Goal: Information Seeking & Learning: Learn about a topic

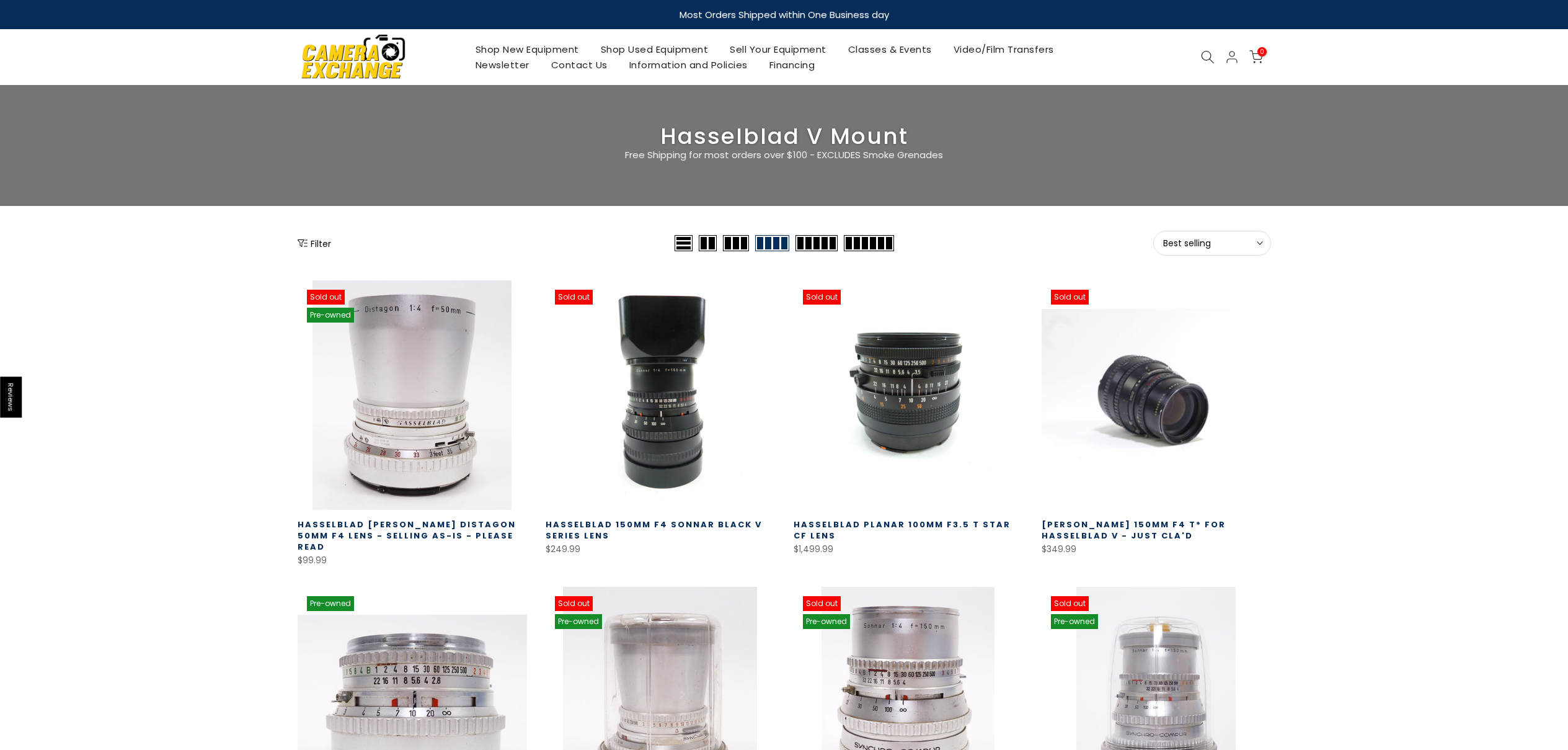
click at [1192, 241] on span "Best selling" at bounding box center [1213, 242] width 98 height 11
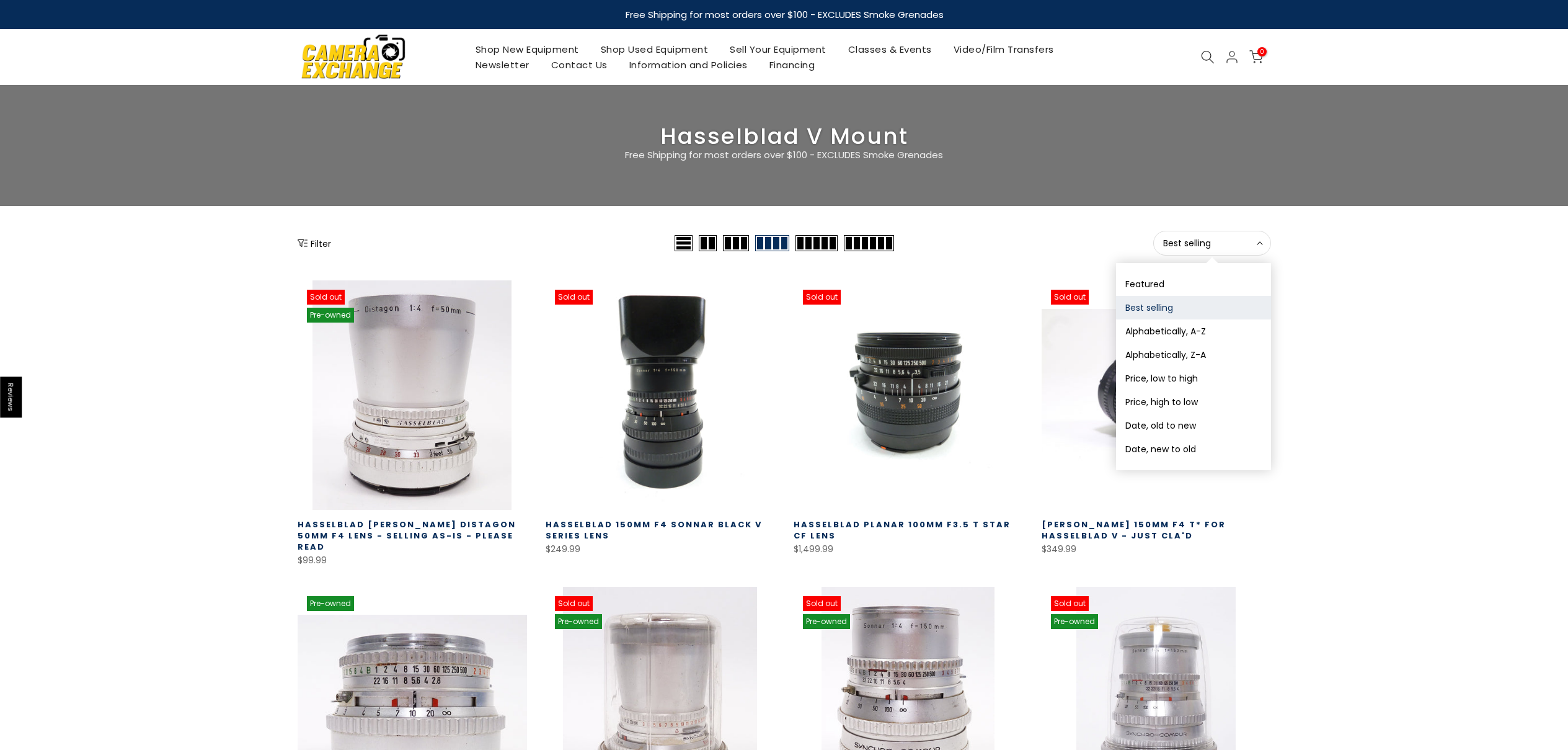
click at [1192, 241] on span "Best selling" at bounding box center [1213, 242] width 98 height 11
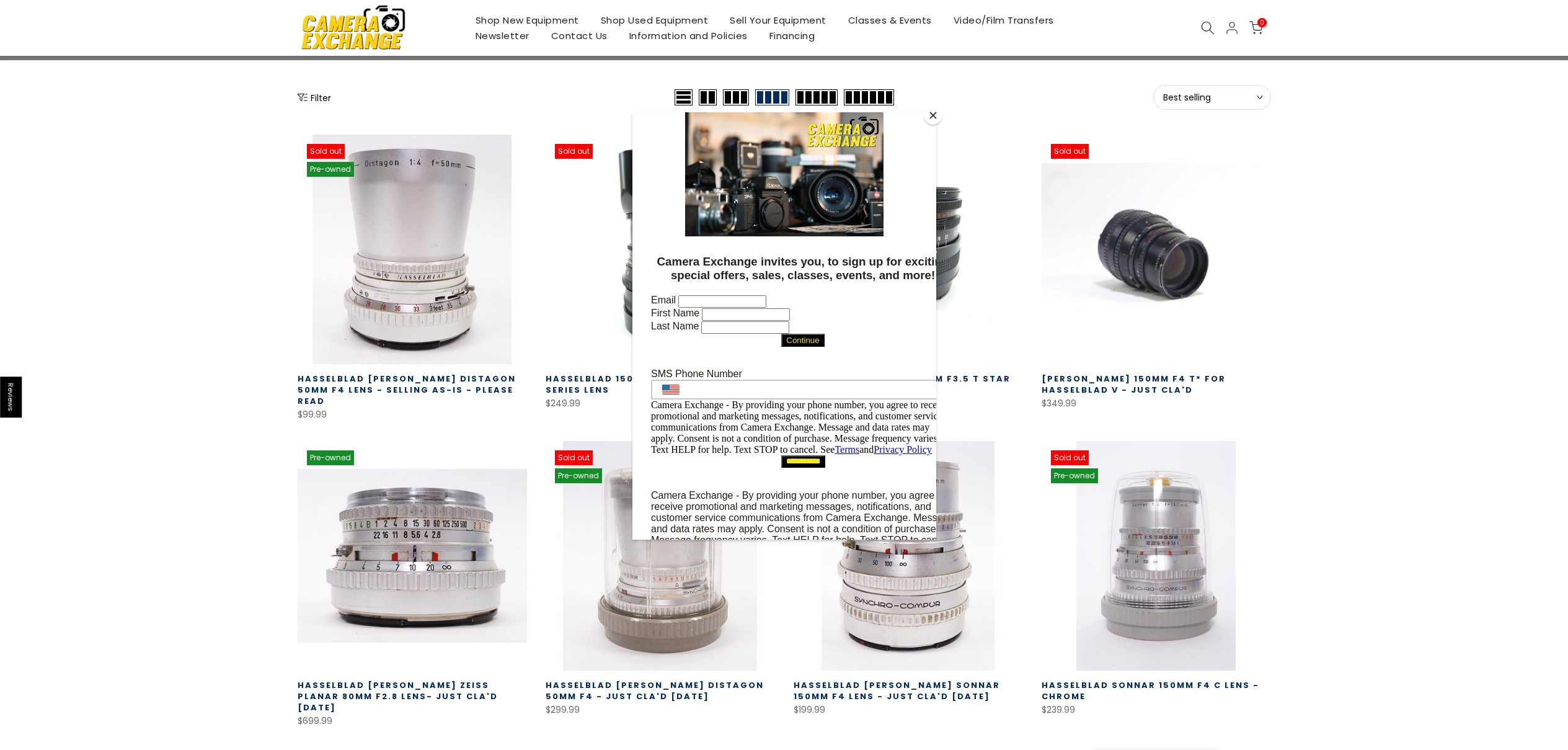
scroll to position [190, 0]
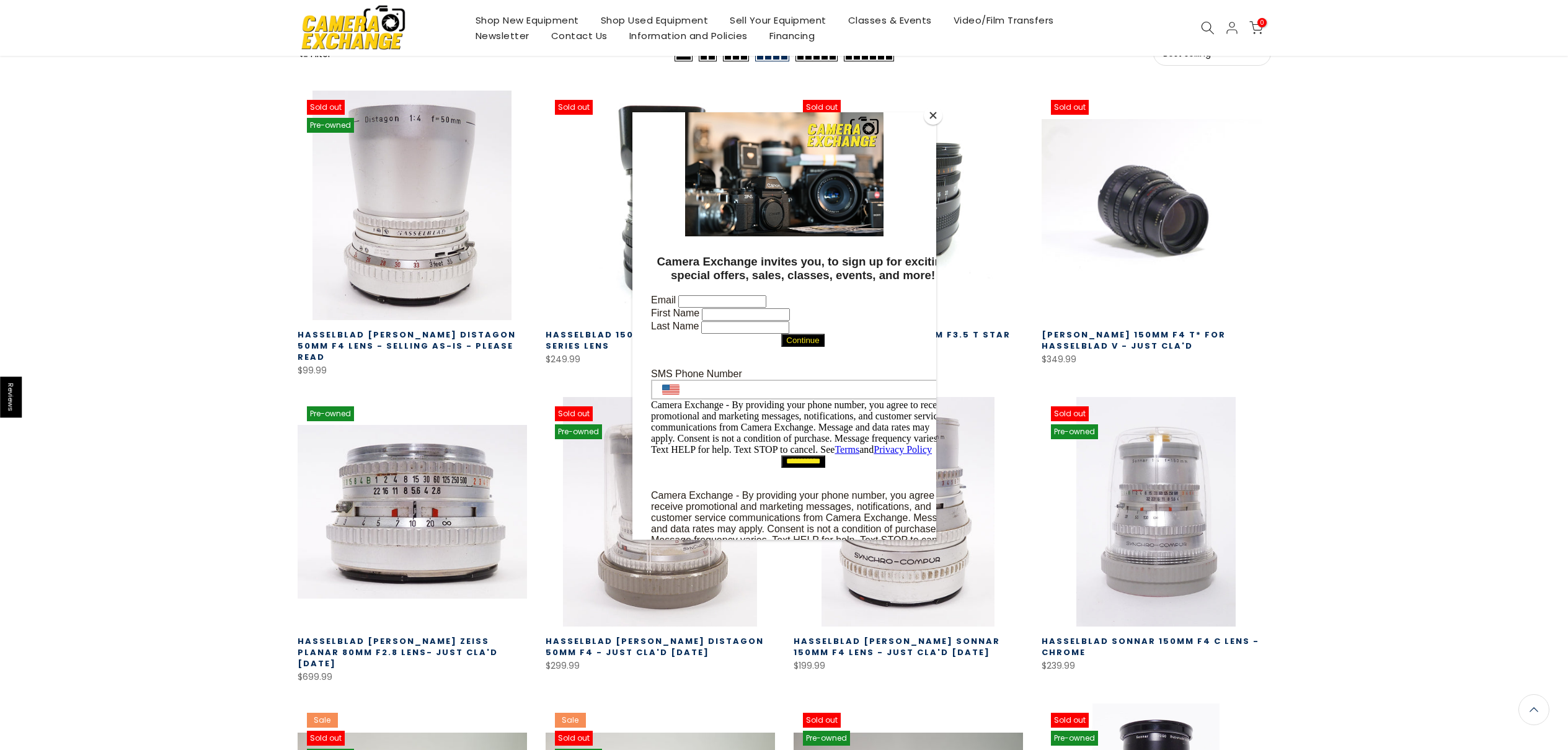
click at [935, 121] on button "Close" at bounding box center [933, 115] width 19 height 19
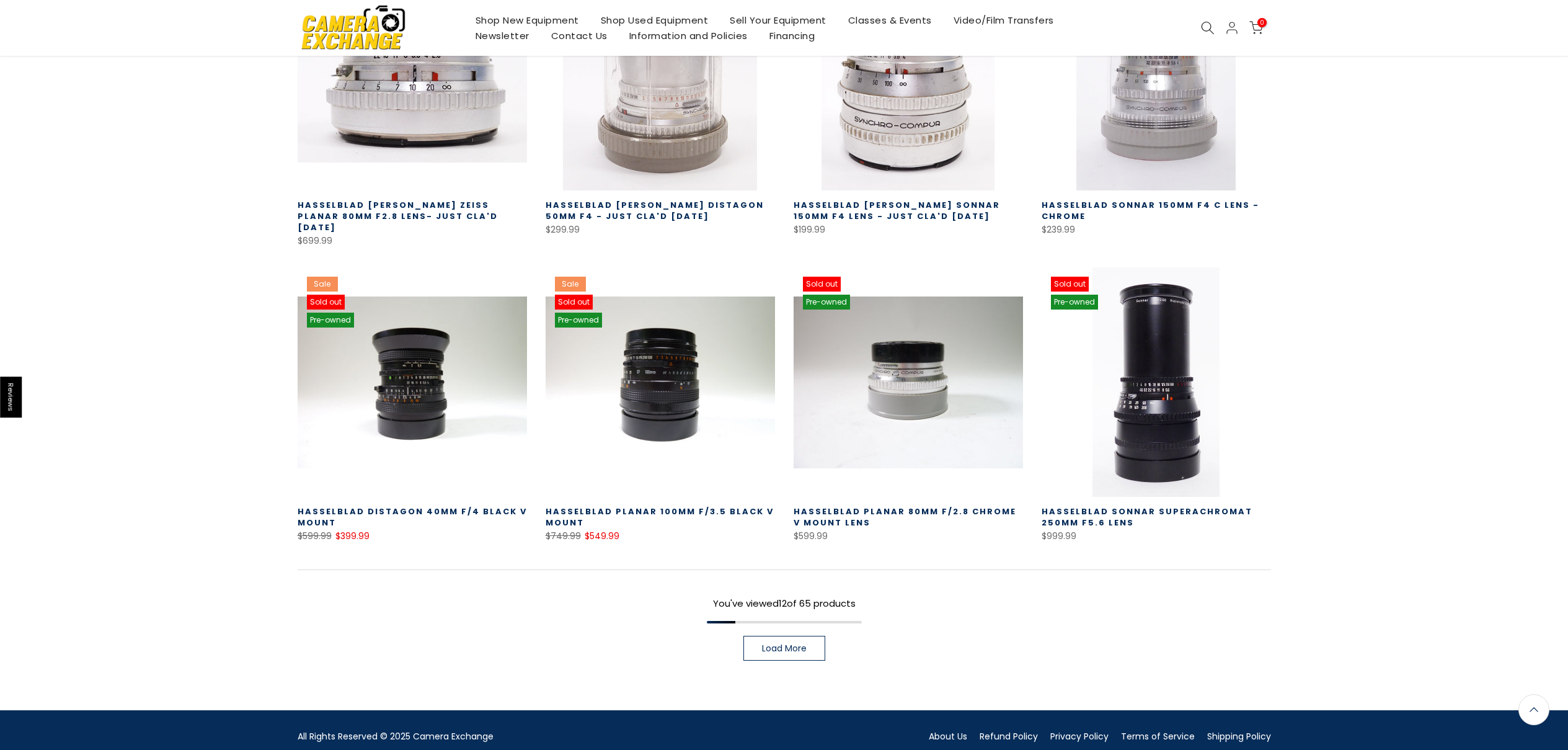
scroll to position [643, 0]
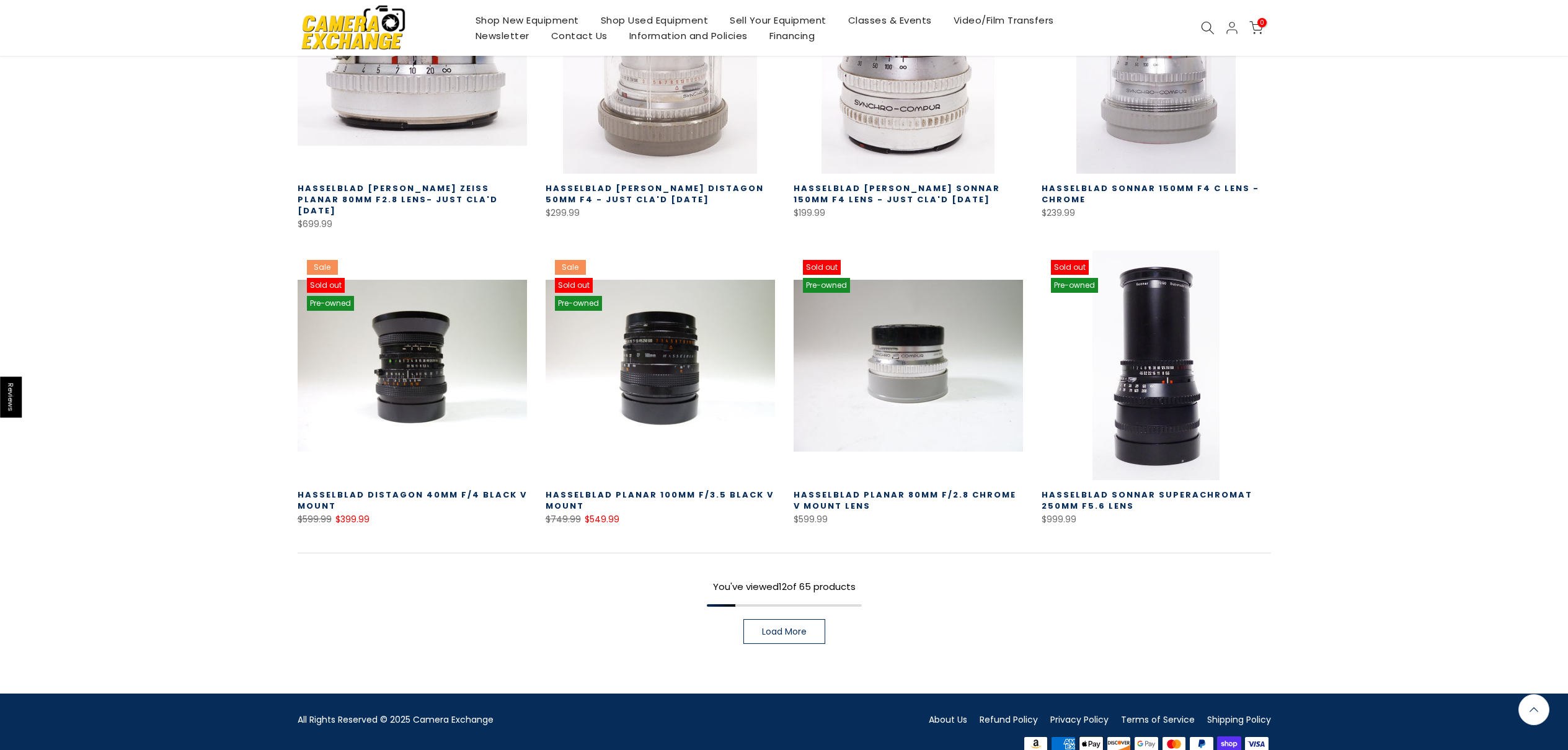
click at [811, 619] on link "Load More" at bounding box center [784, 631] width 82 height 25
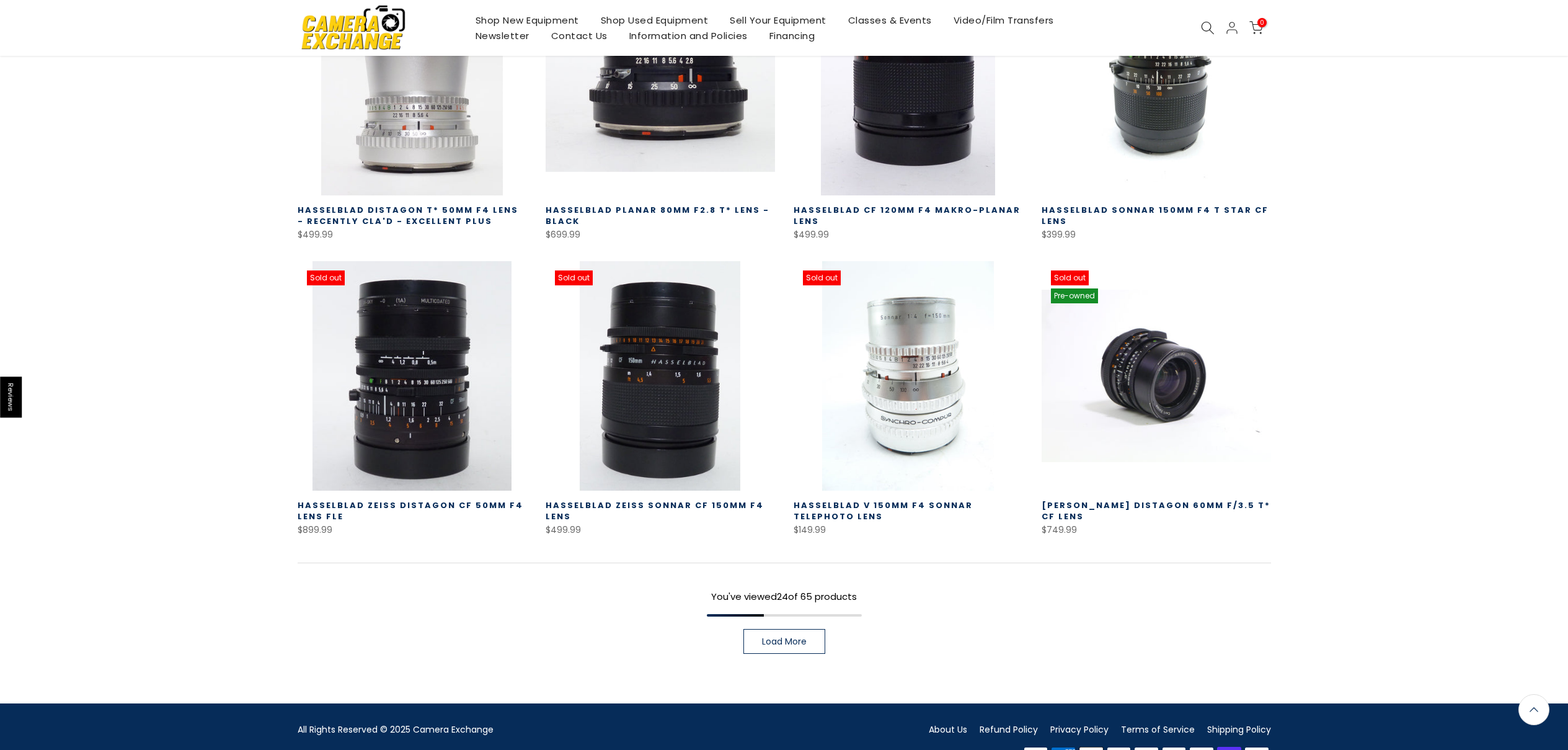
scroll to position [1529, 0]
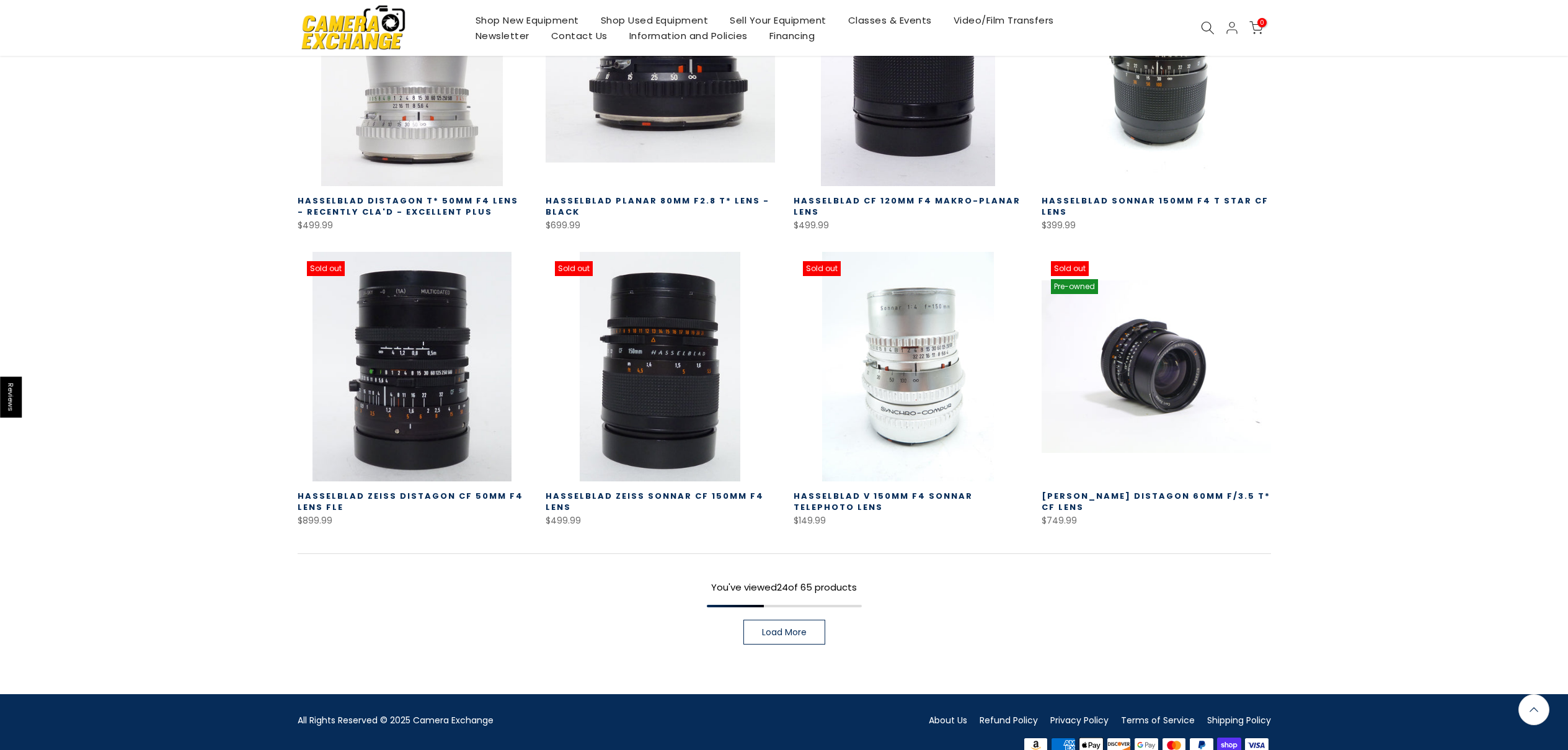
click at [781, 628] on span "Load More" at bounding box center [784, 632] width 44 height 9
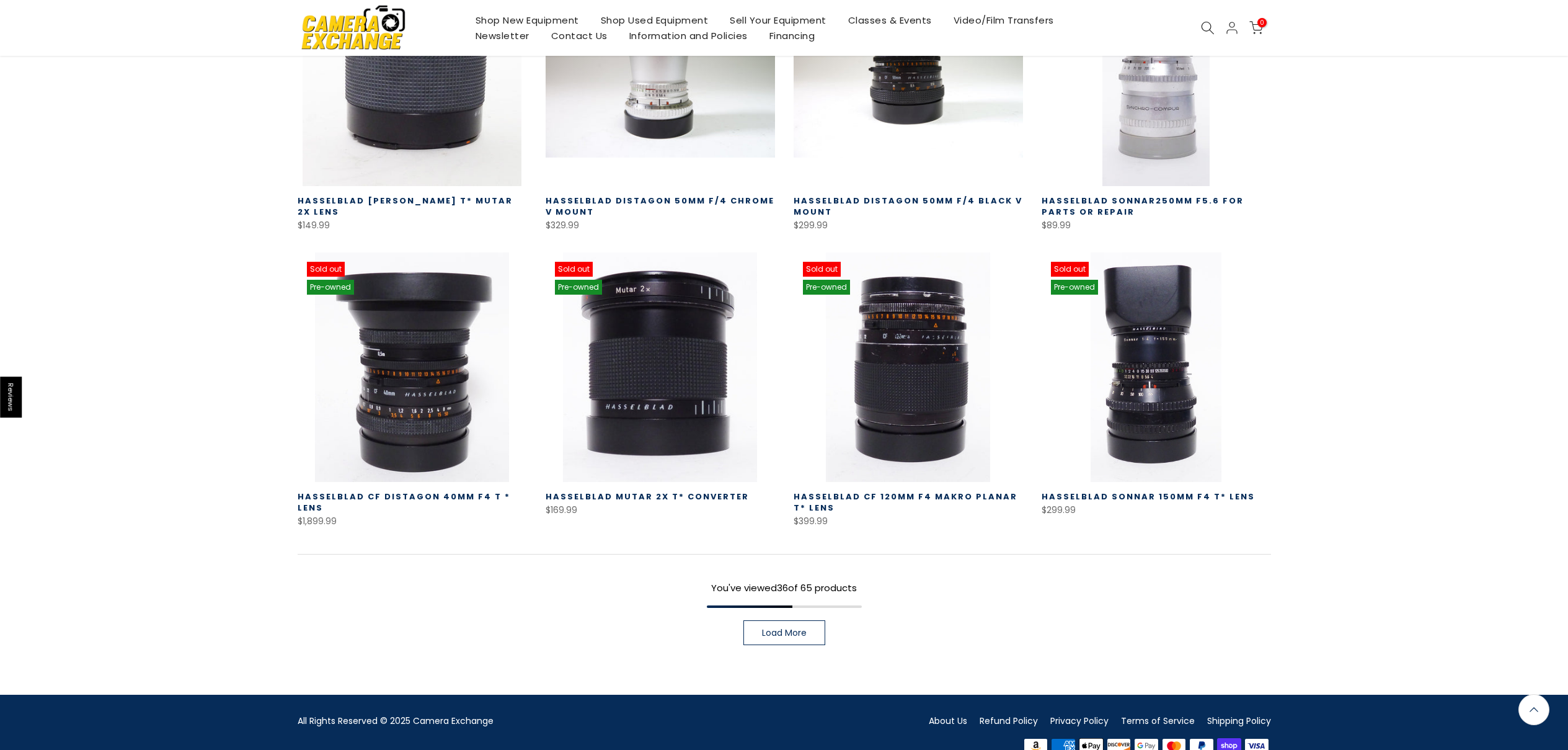
scroll to position [2415, 0]
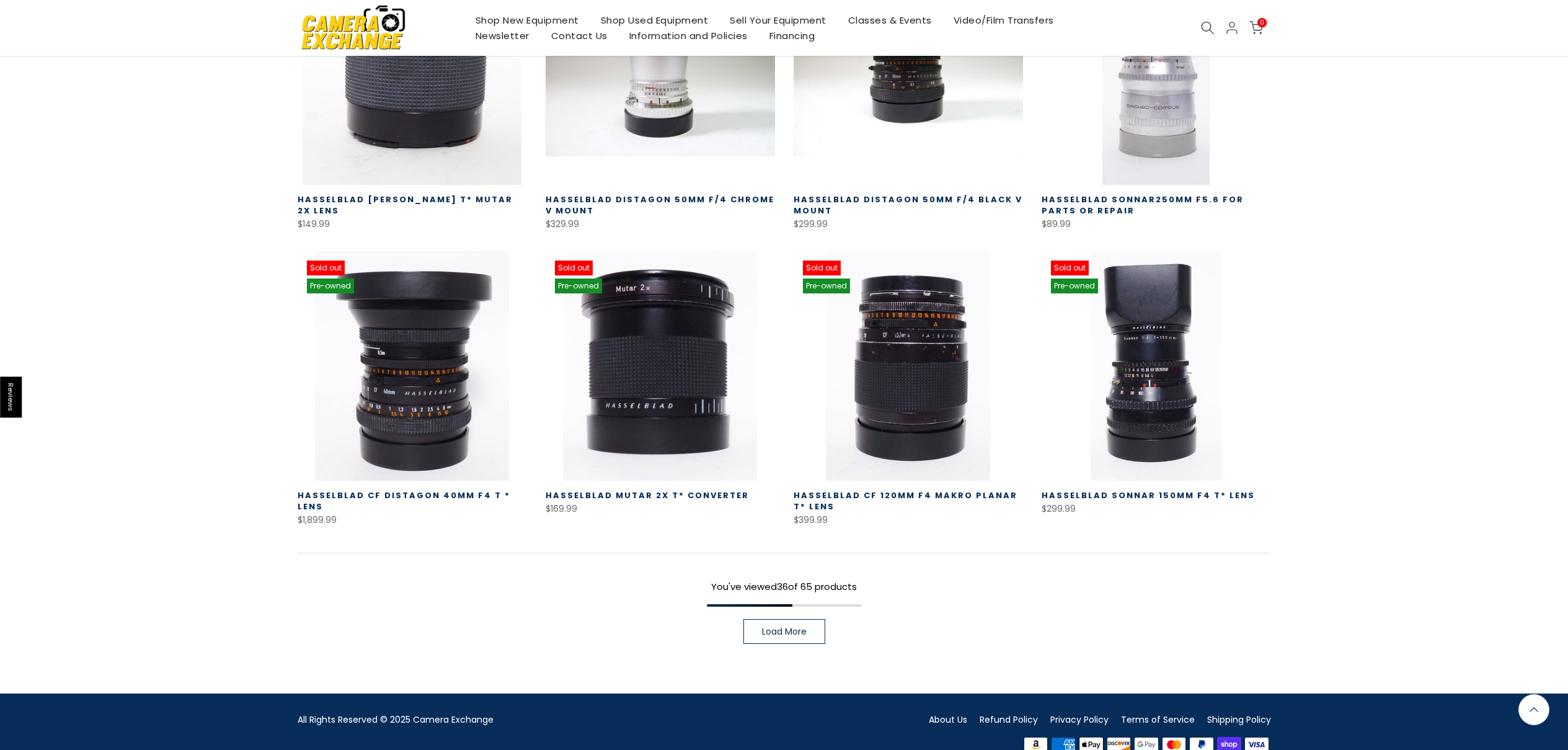
click at [772, 620] on link "Load More" at bounding box center [784, 631] width 82 height 25
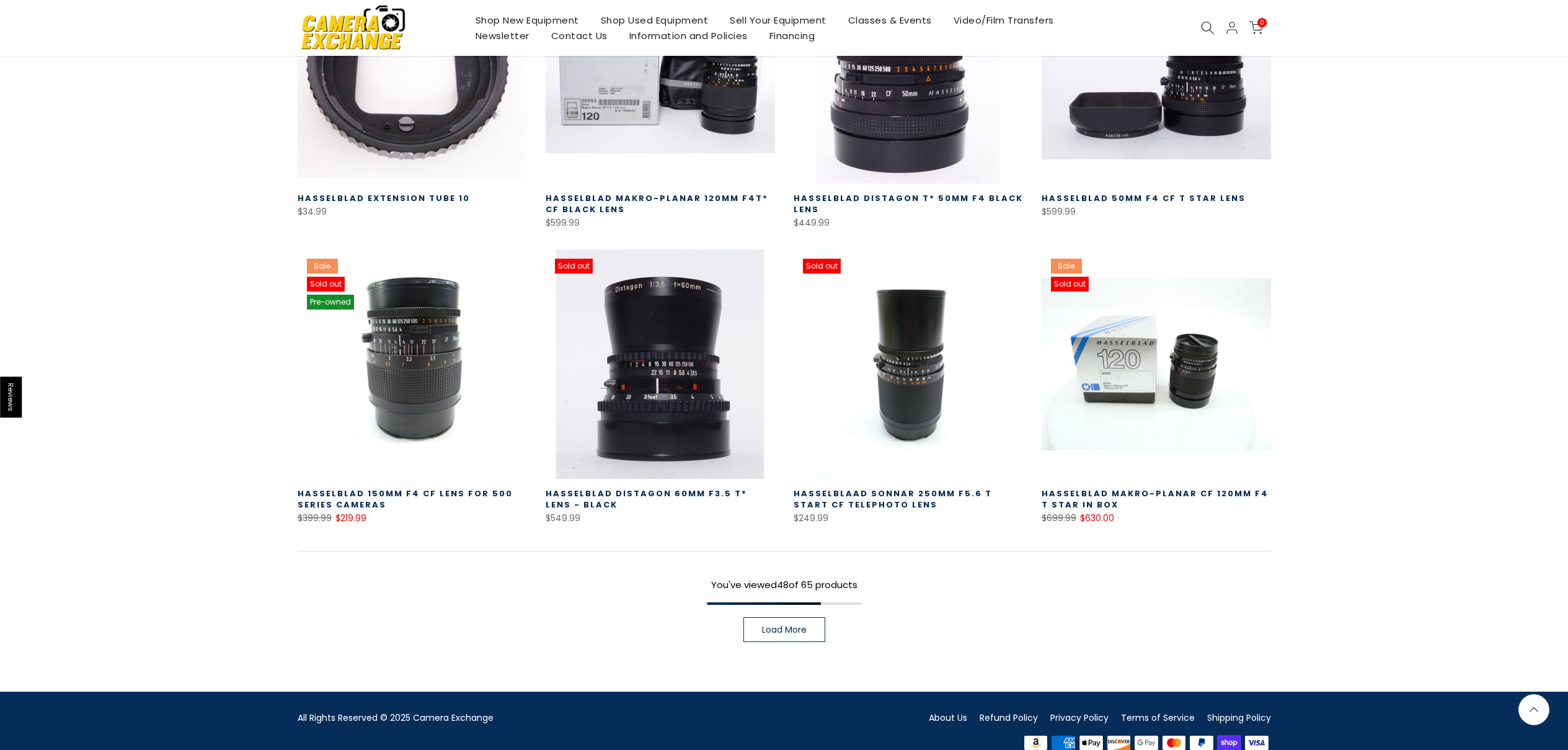
scroll to position [3301, 0]
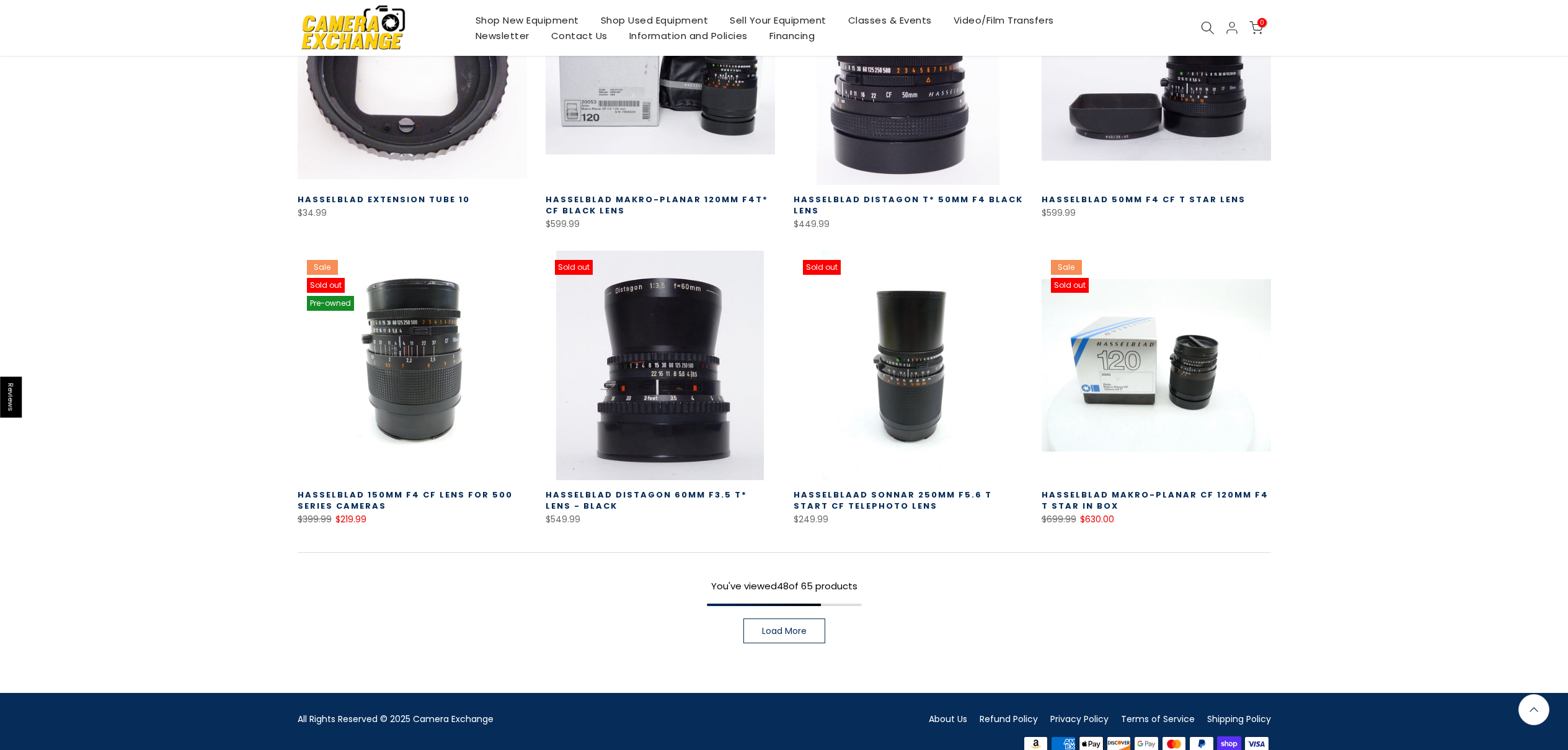
click at [786, 627] on span "Load More" at bounding box center [784, 631] width 44 height 9
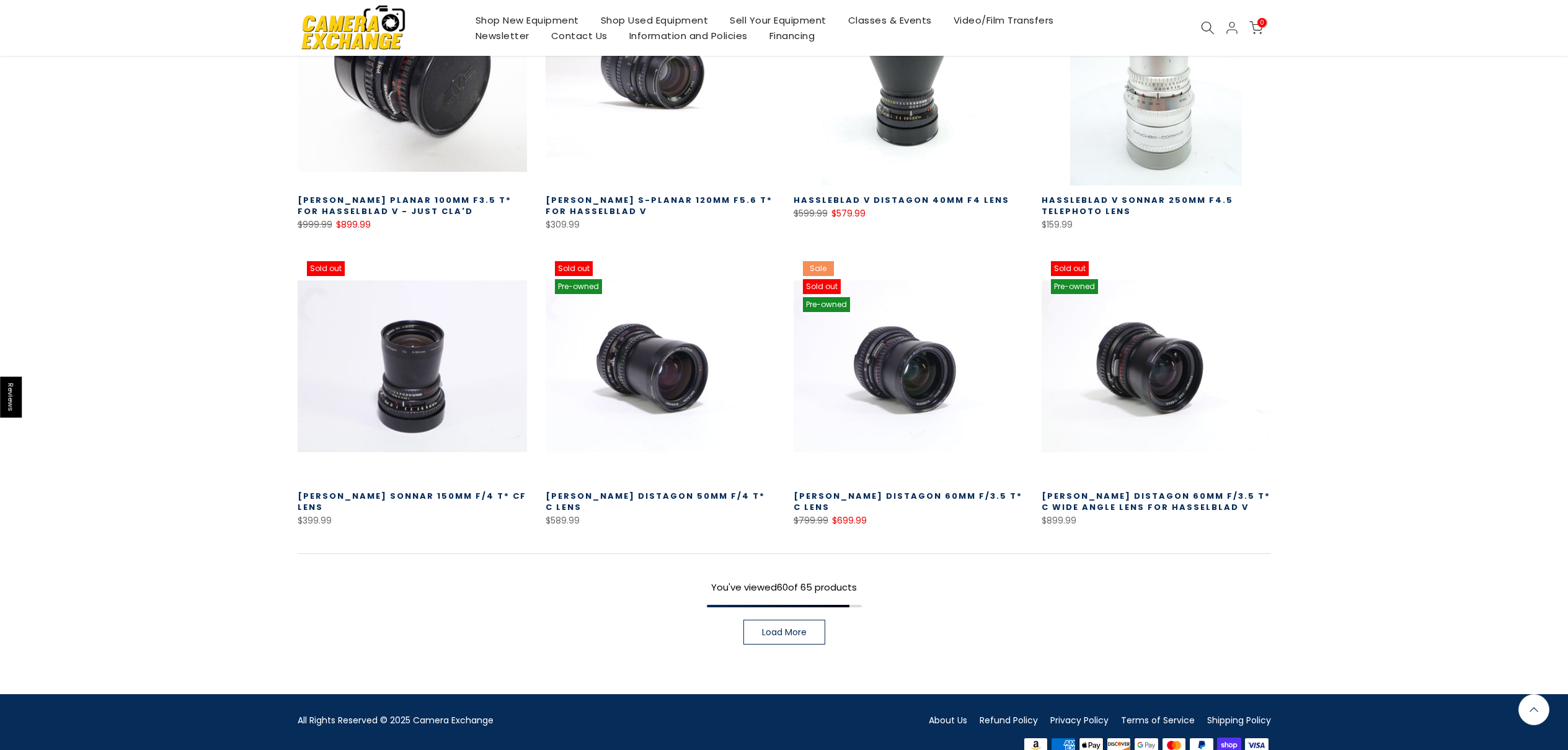
scroll to position [4188, 0]
click at [805, 619] on link "Load More" at bounding box center [784, 631] width 82 height 25
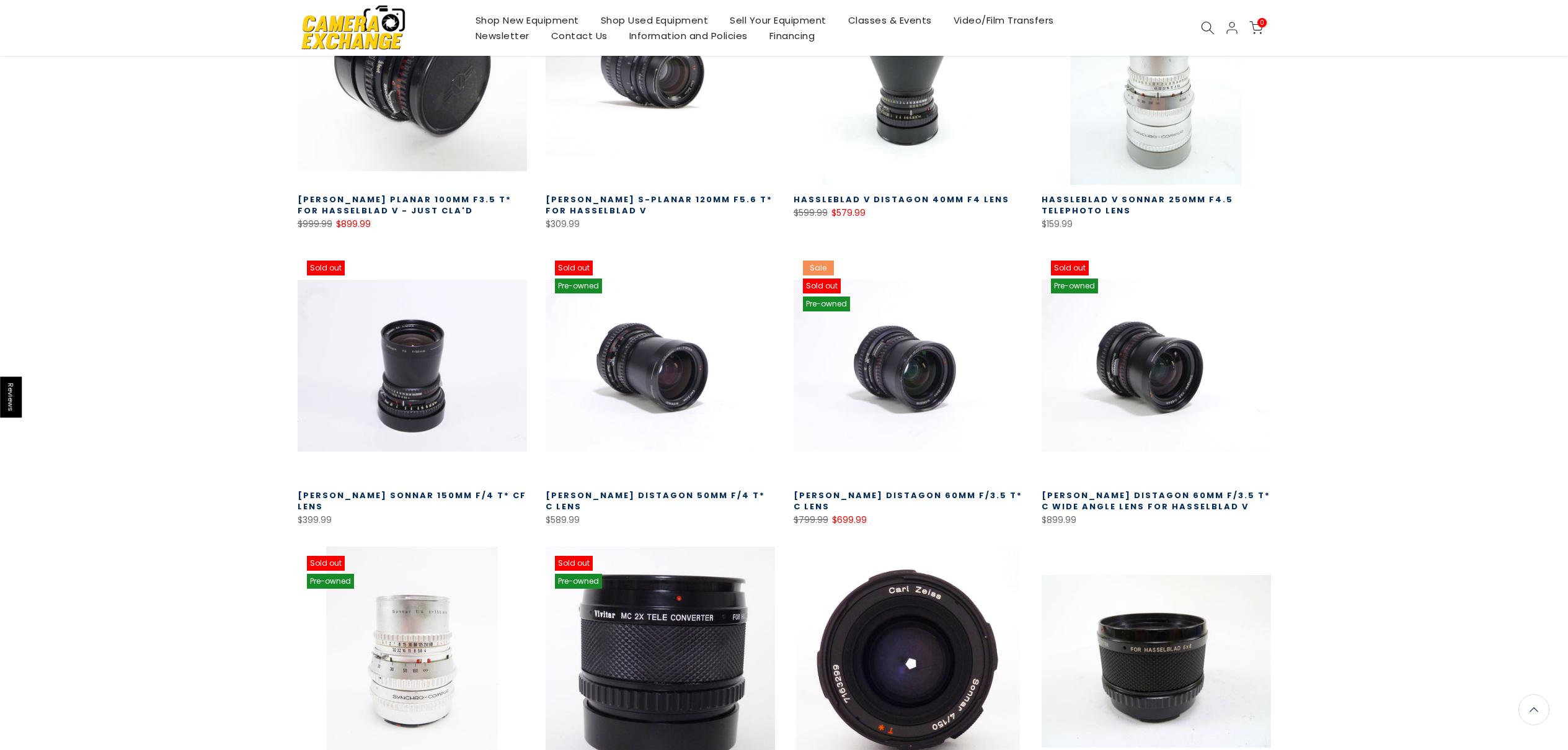
scroll to position [4187, 0]
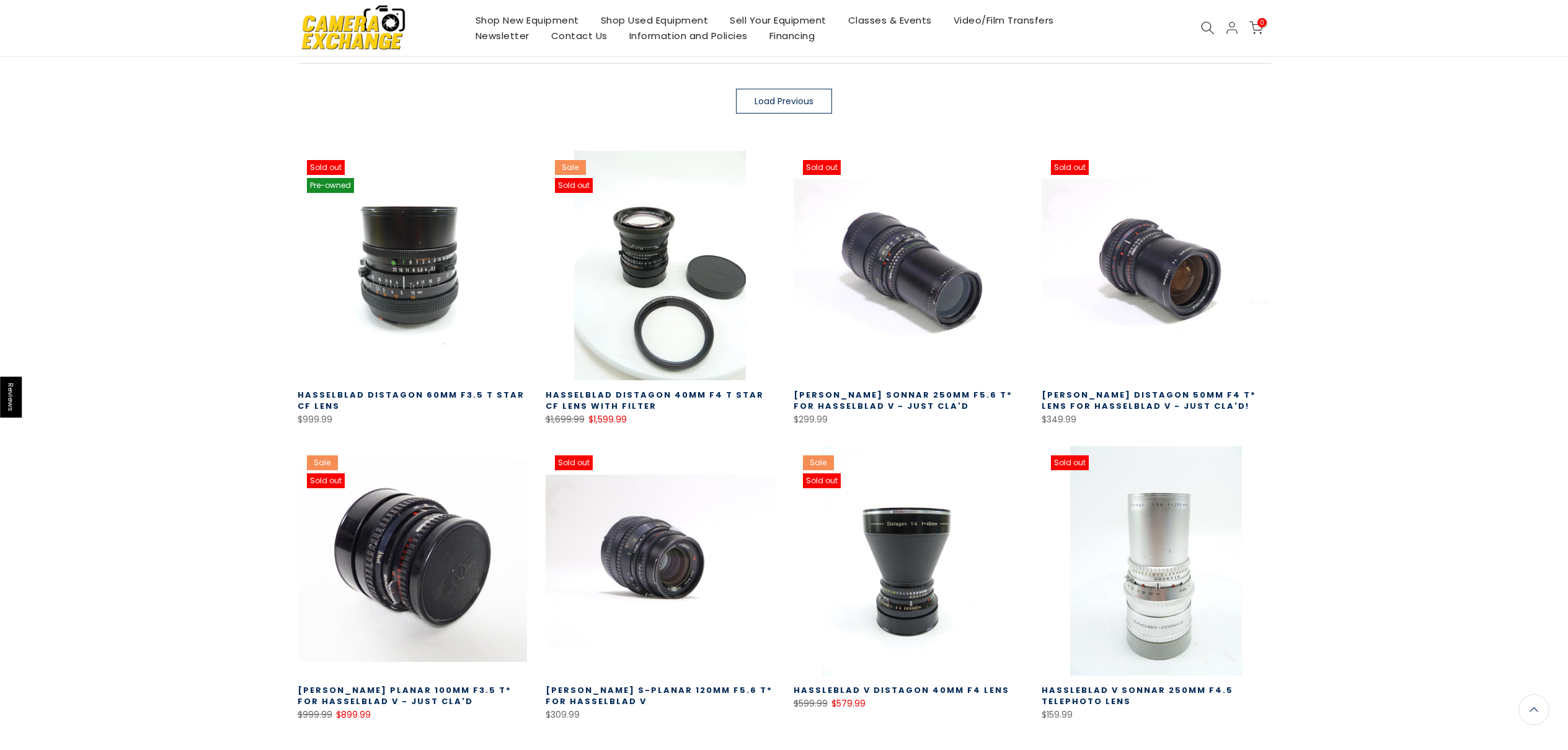
scroll to position [219, 0]
